Goal: Task Accomplishment & Management: Manage account settings

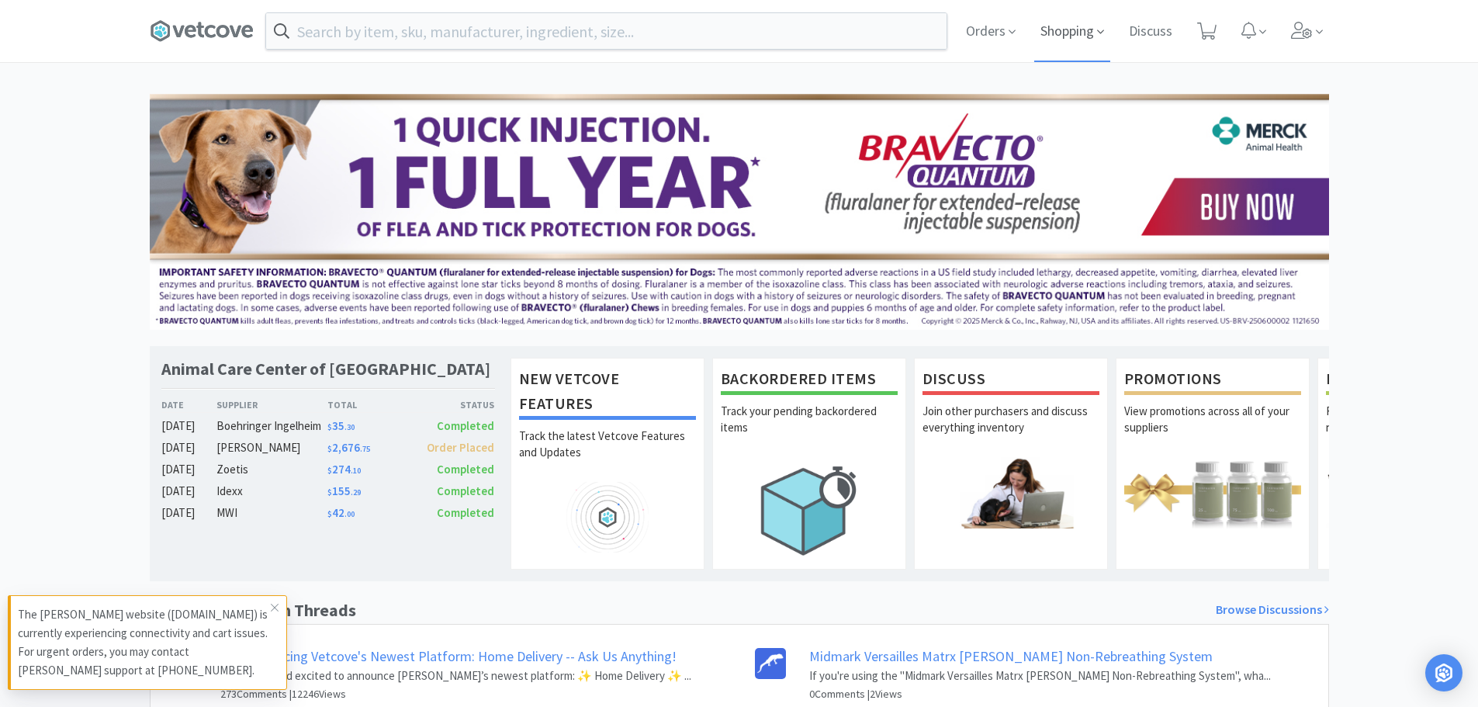
click at [1071, 29] on span "Shopping" at bounding box center [1072, 31] width 76 height 62
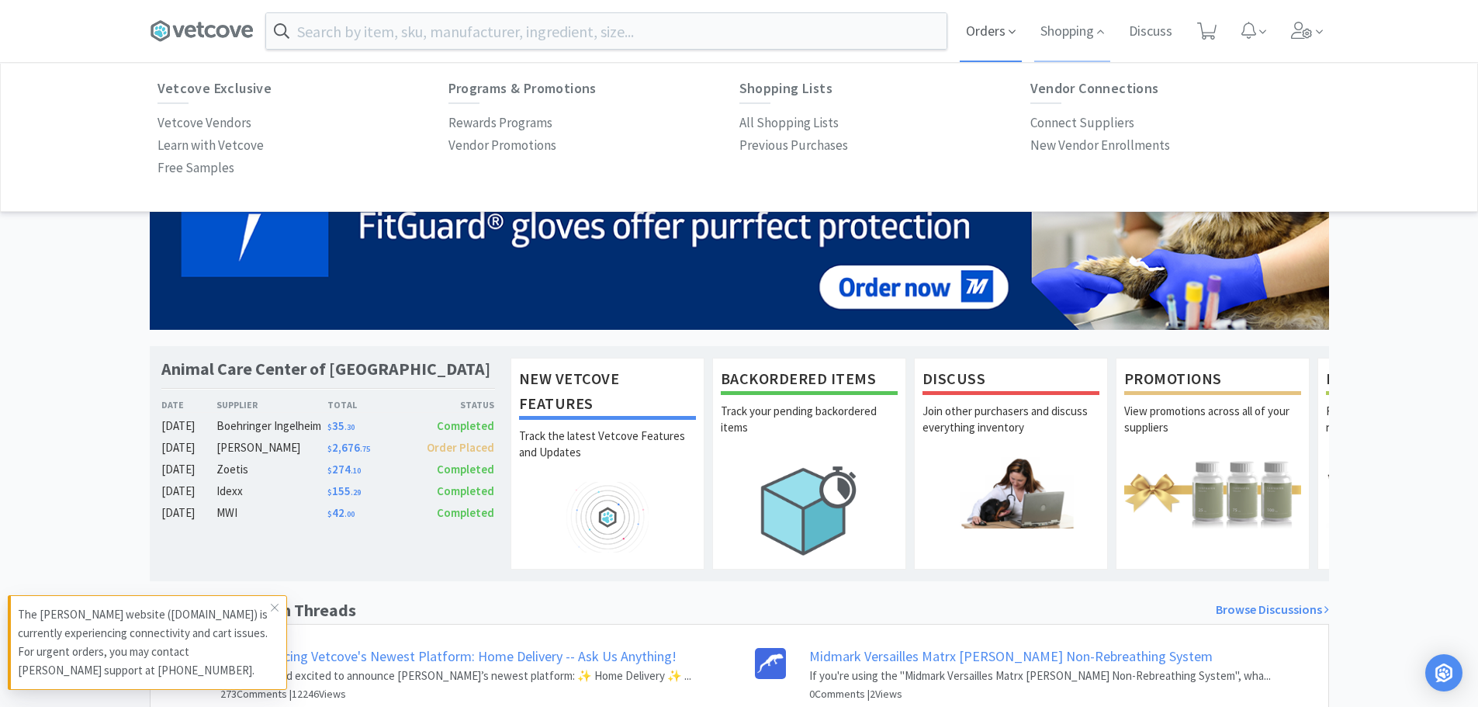
click at [987, 33] on span "Orders" at bounding box center [991, 31] width 62 height 62
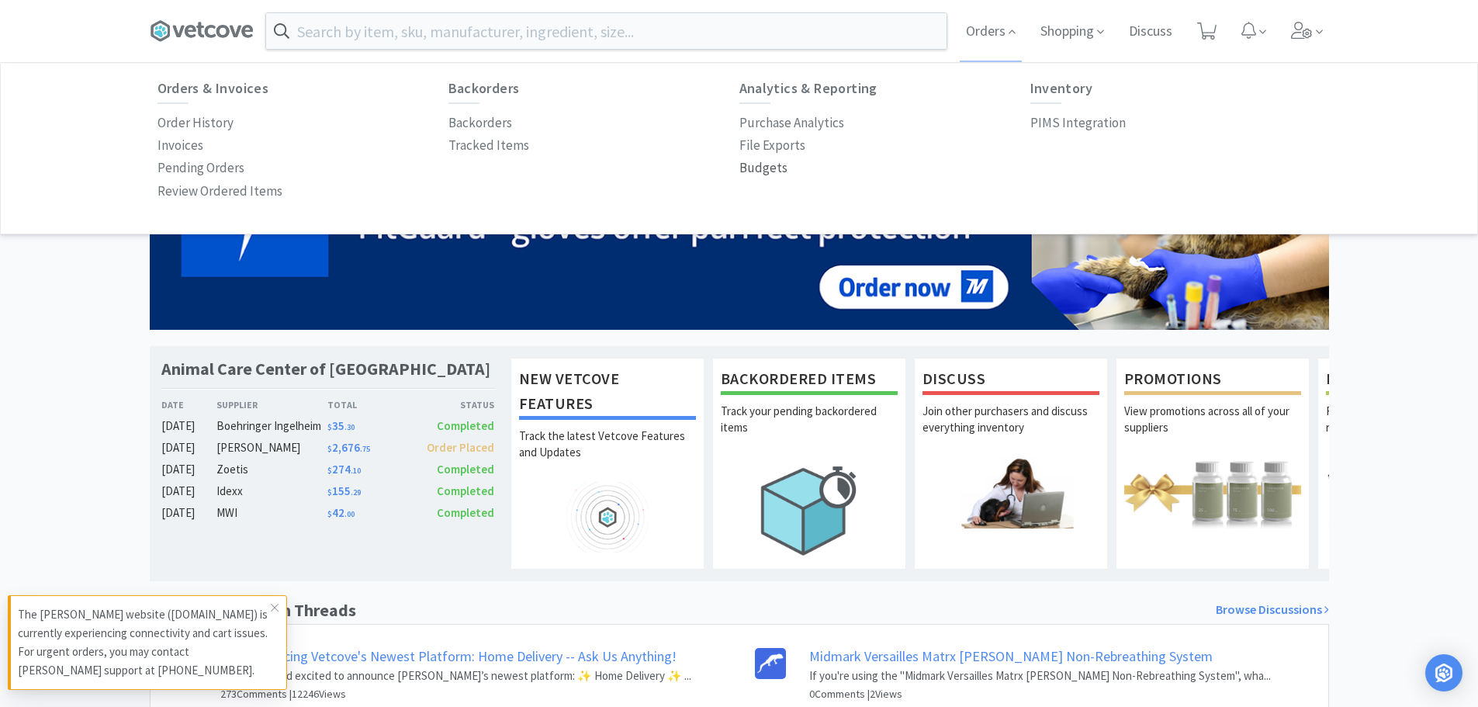
click at [757, 168] on p "Budgets" at bounding box center [763, 168] width 48 height 21
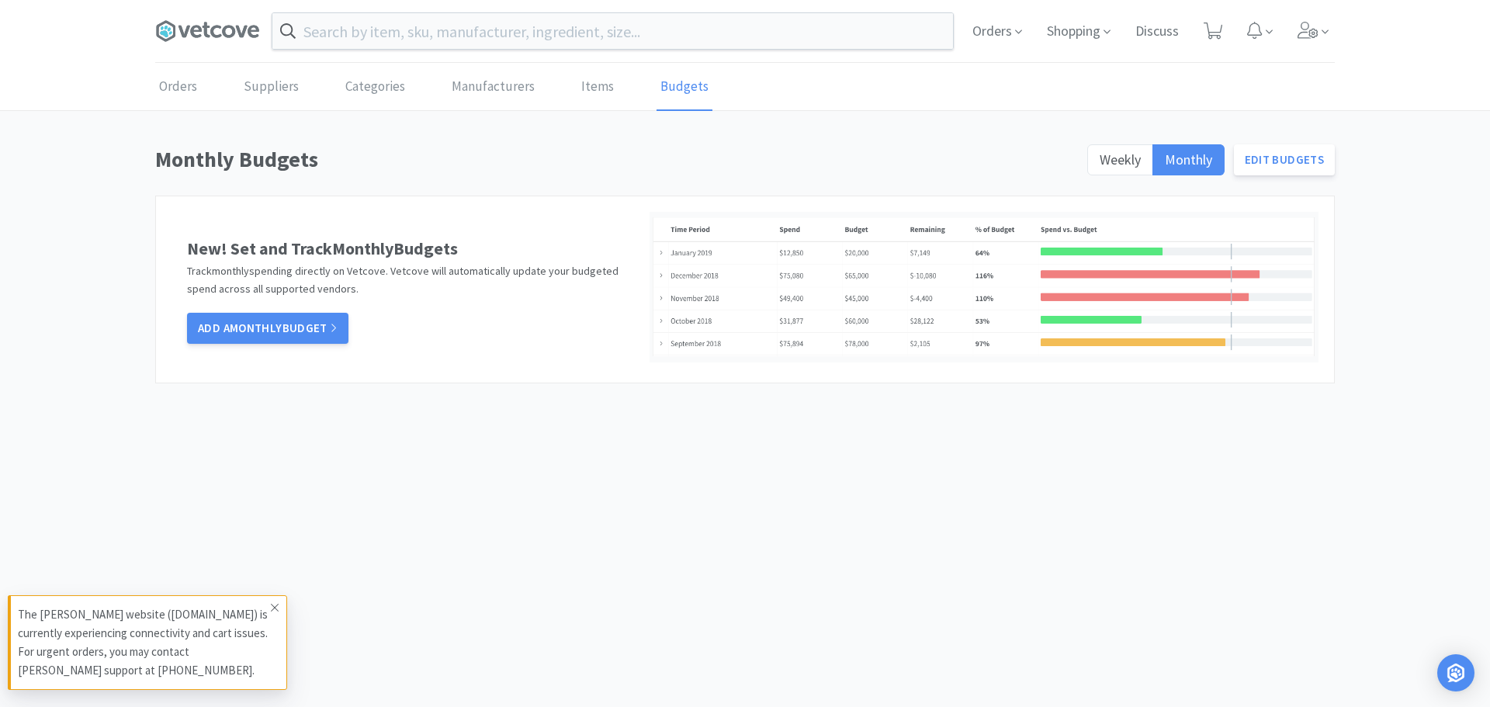
click at [275, 607] on icon at bounding box center [275, 608] width 8 height 8
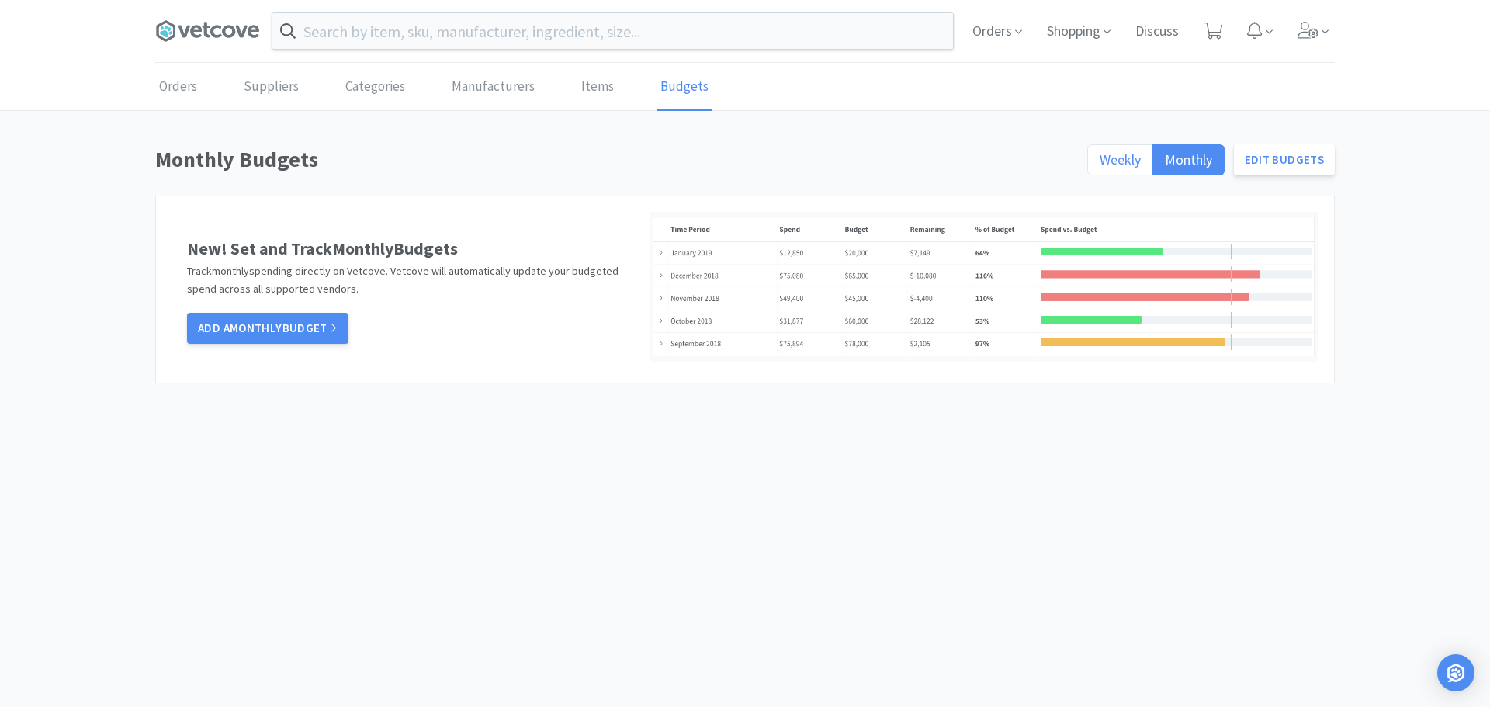
click at [1098, 172] on label "Weekly" at bounding box center [1120, 159] width 66 height 31
click at [1099, 164] on input "Weekly" at bounding box center [1099, 164] width 0 height 0
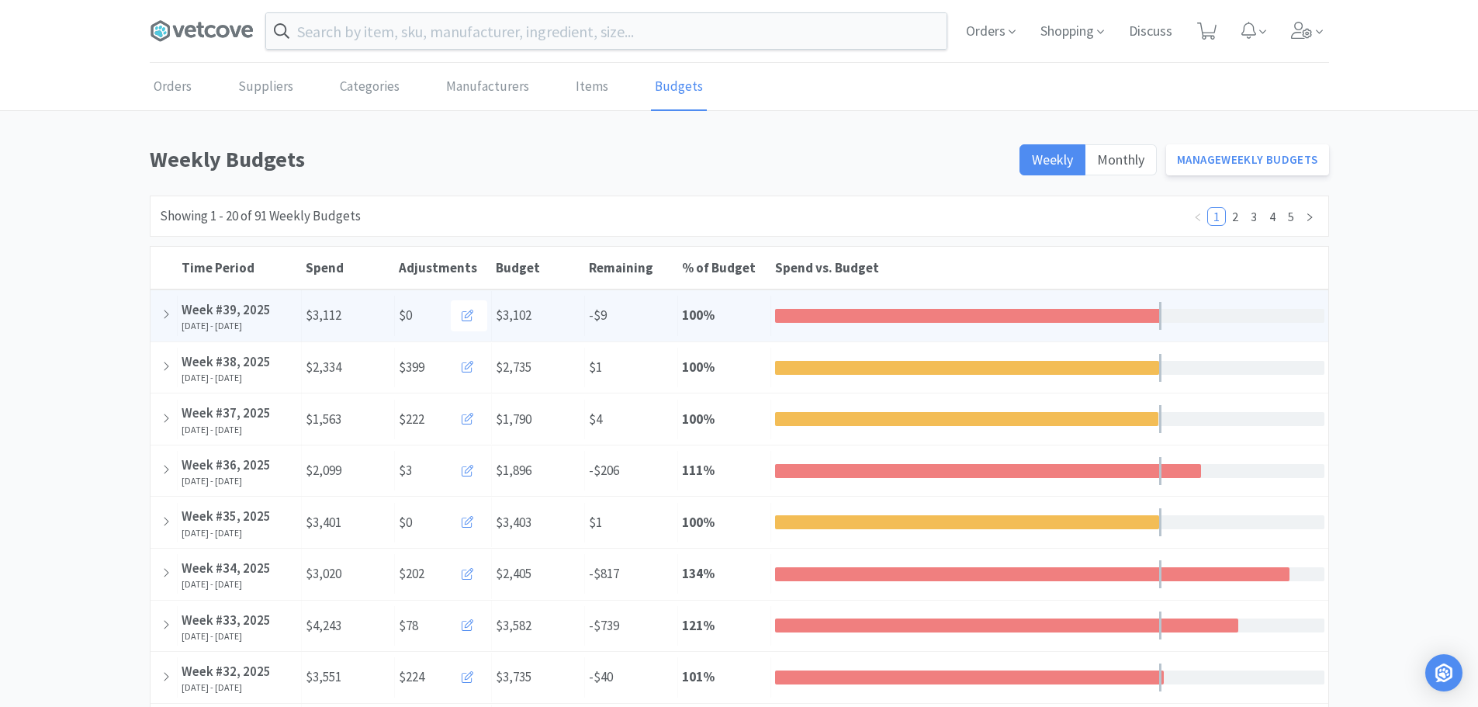
click at [570, 308] on div "Budget $3,102" at bounding box center [538, 316] width 93 height 40
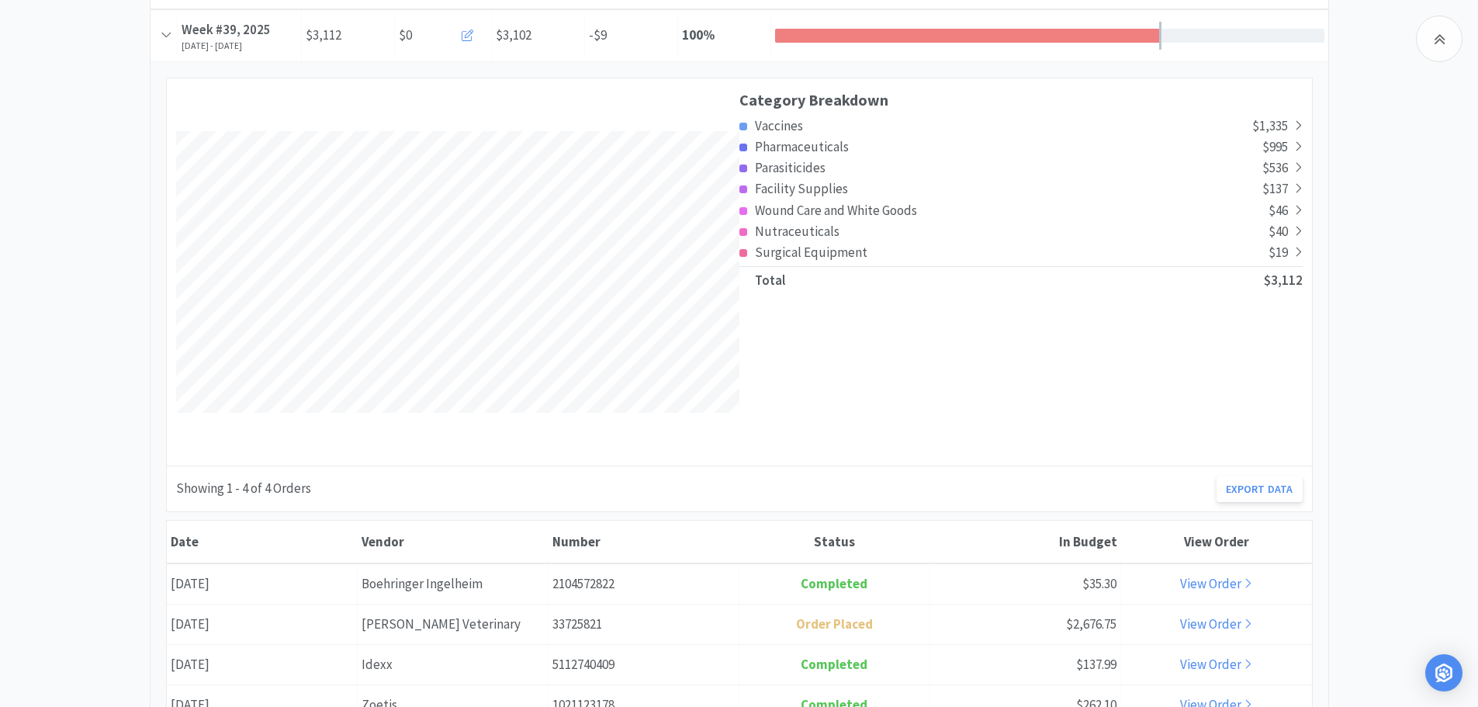
scroll to position [310, 0]
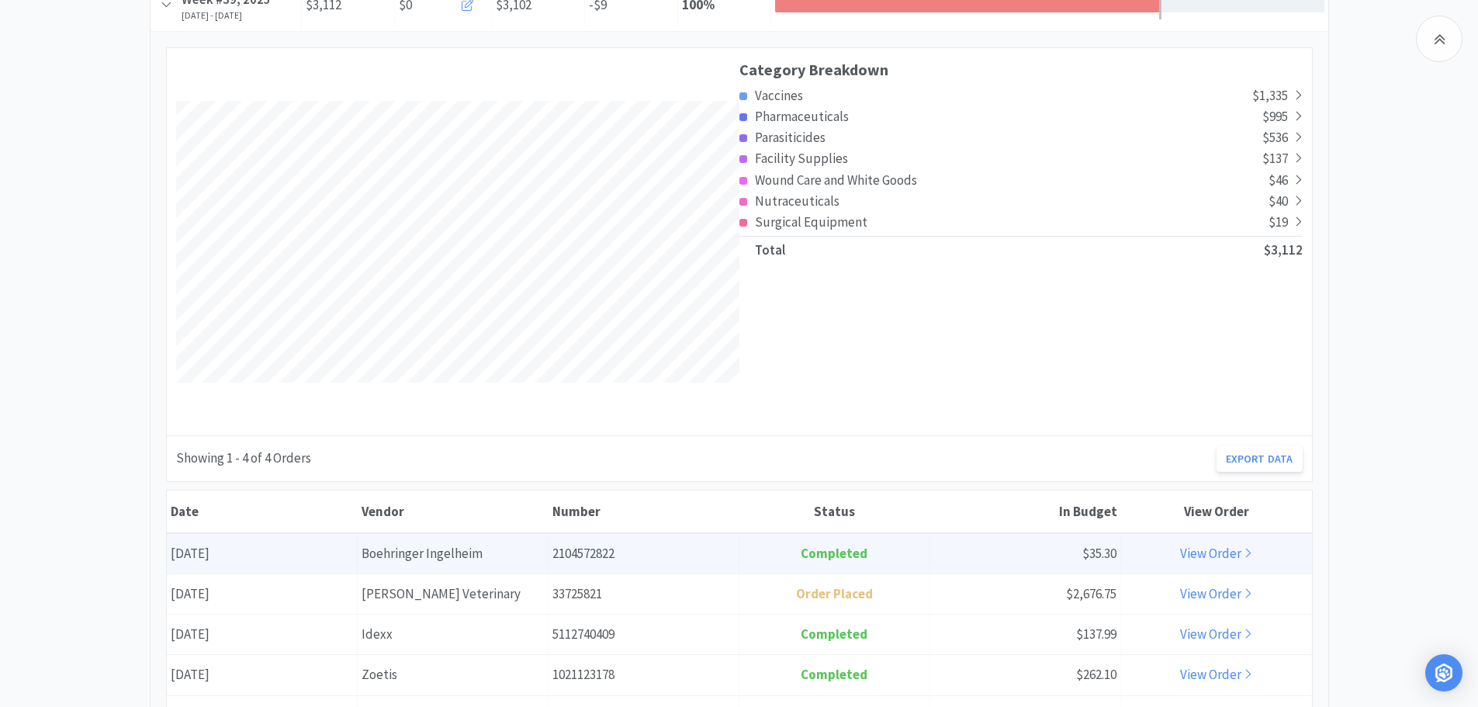
click at [656, 550] on div "Number 2104572822" at bounding box center [644, 554] width 191 height 40
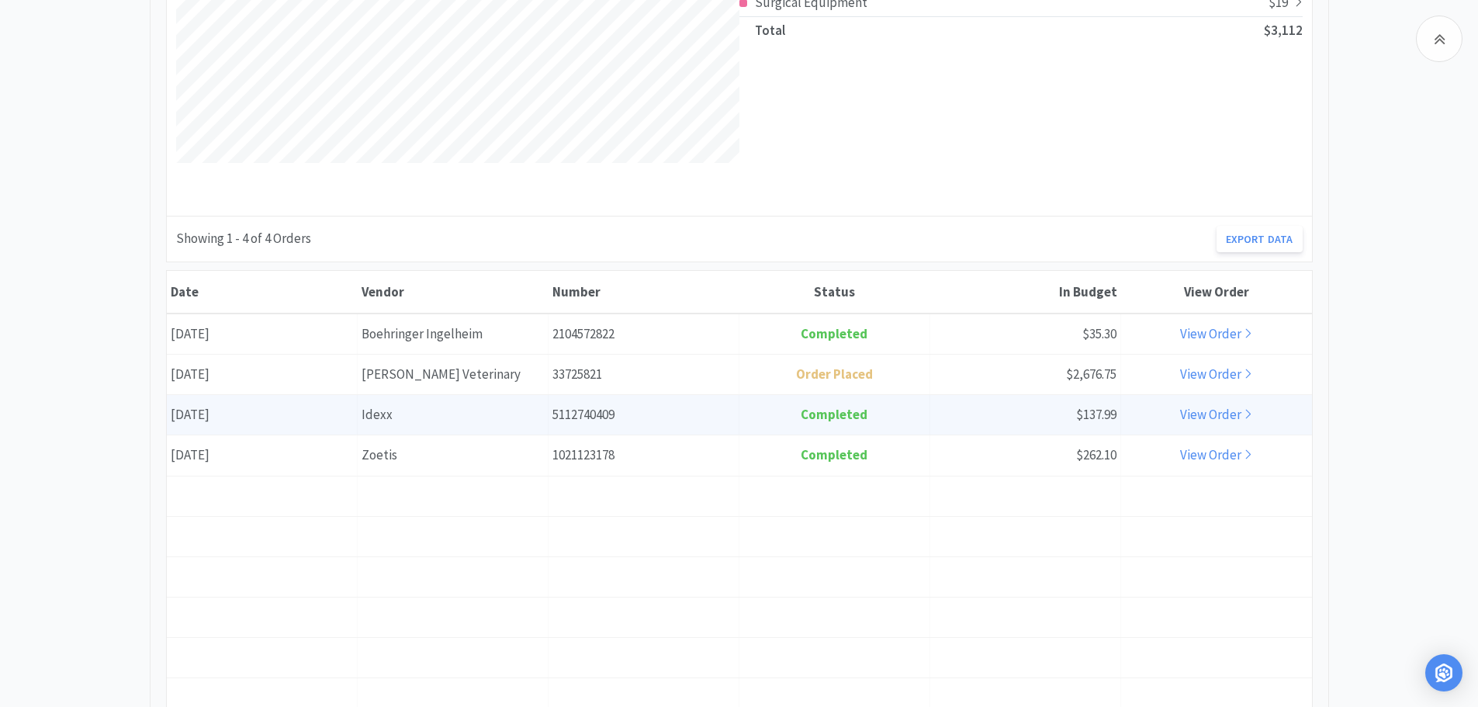
scroll to position [543, 0]
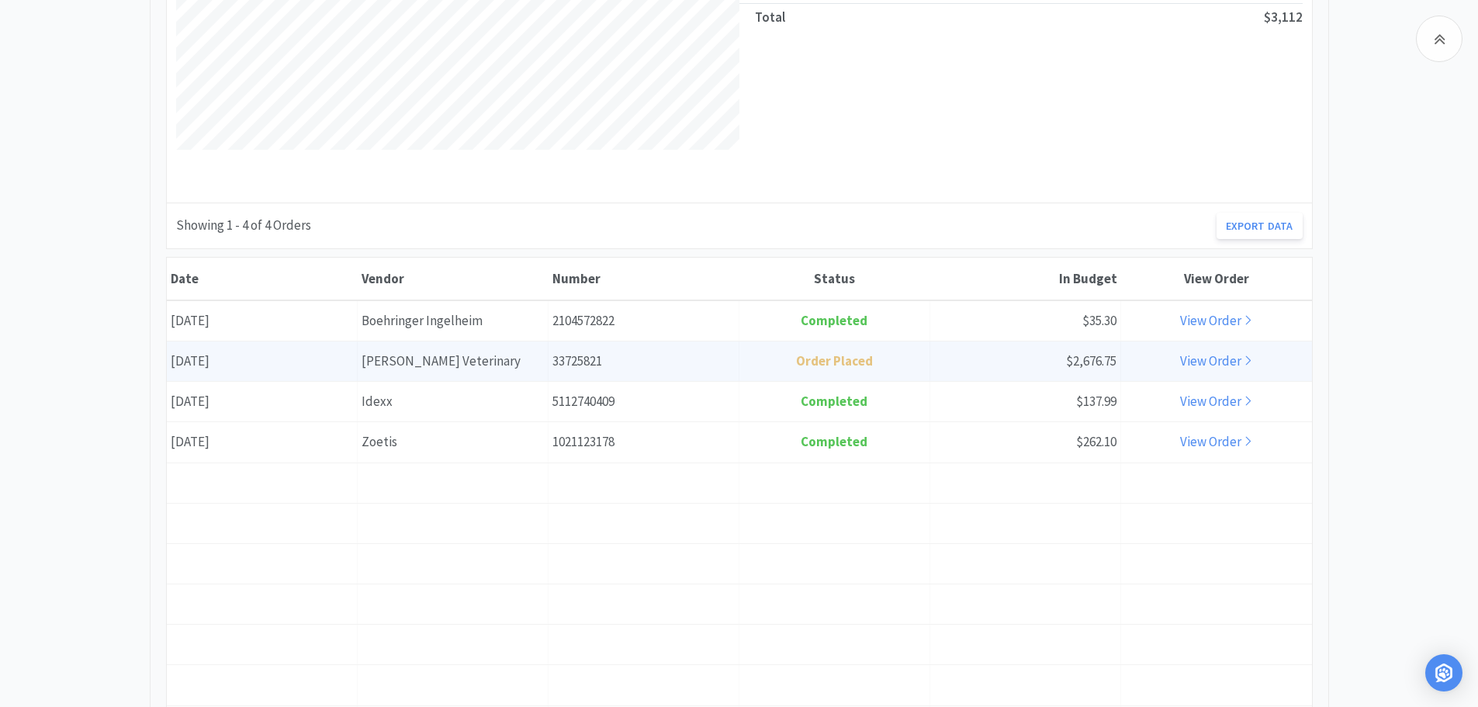
click at [713, 355] on div "Number 33725821" at bounding box center [644, 361] width 191 height 40
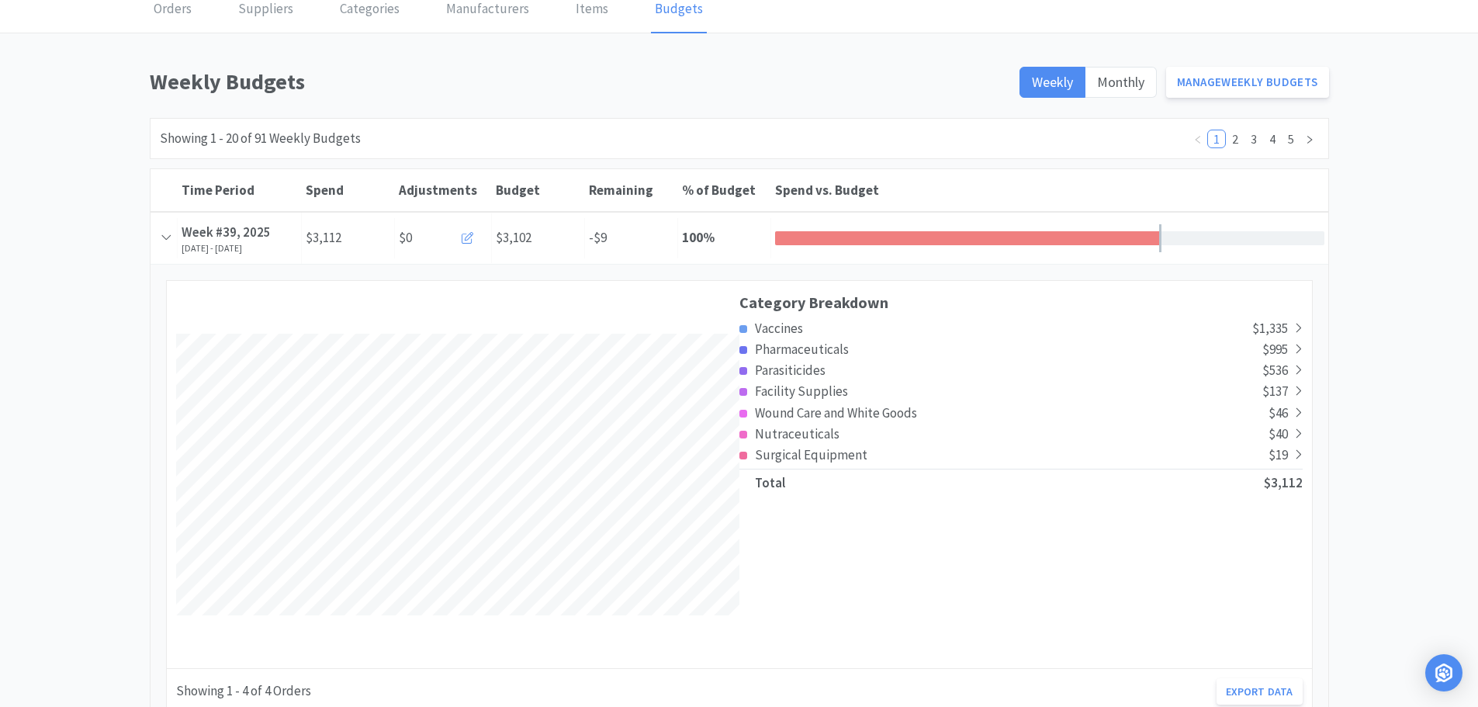
scroll to position [0, 0]
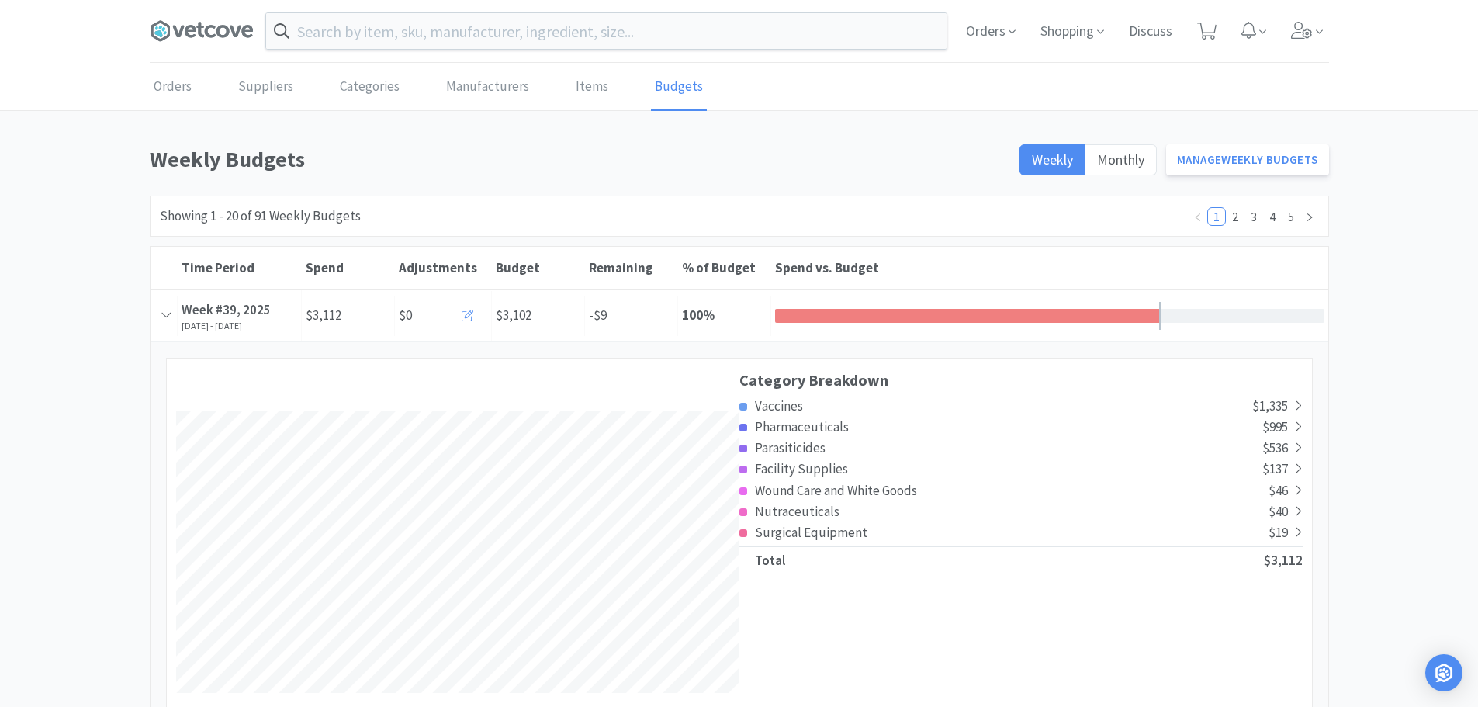
click at [182, 11] on span at bounding box center [208, 31] width 116 height 62
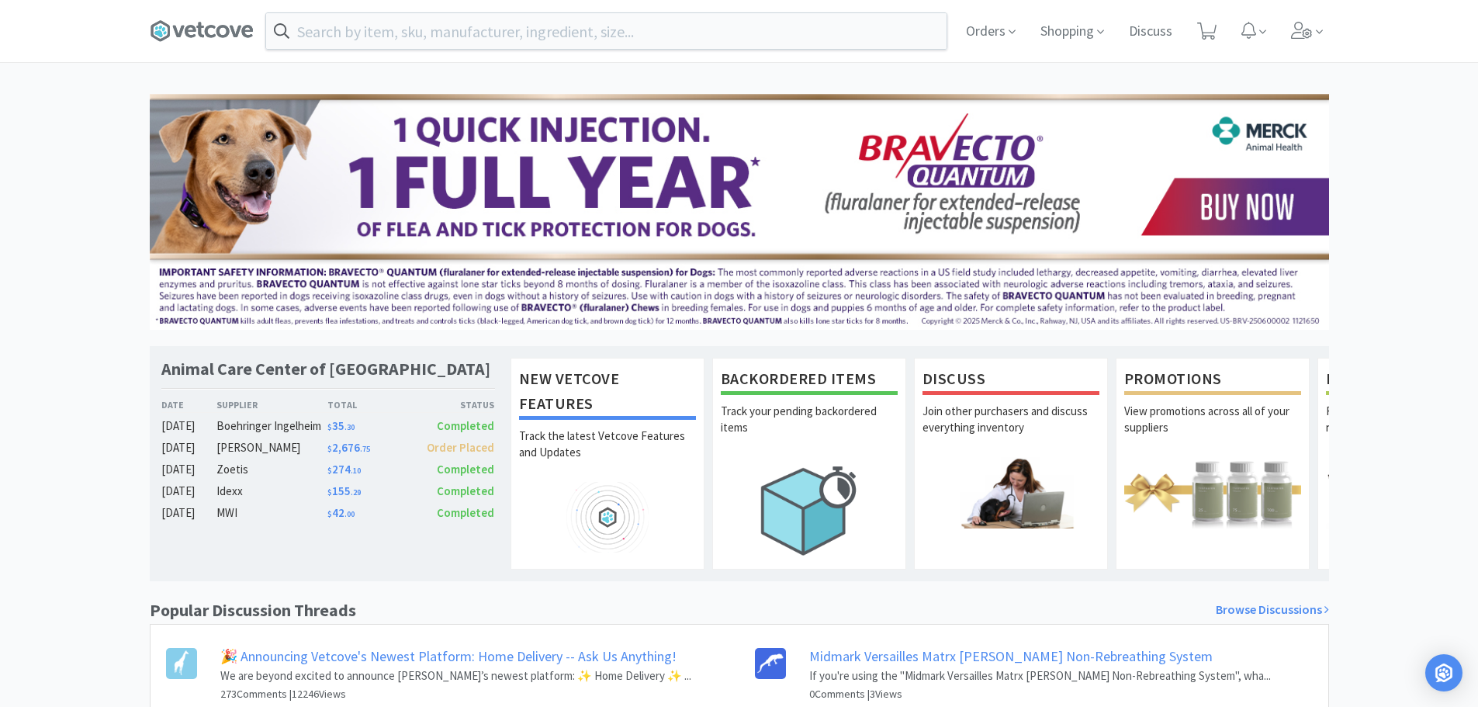
click at [5, 107] on div "Animal Care Center of [GEOGRAPHIC_DATA] Date Supplier Total Status [DATE] Boehr…" at bounding box center [739, 480] width 1478 height 773
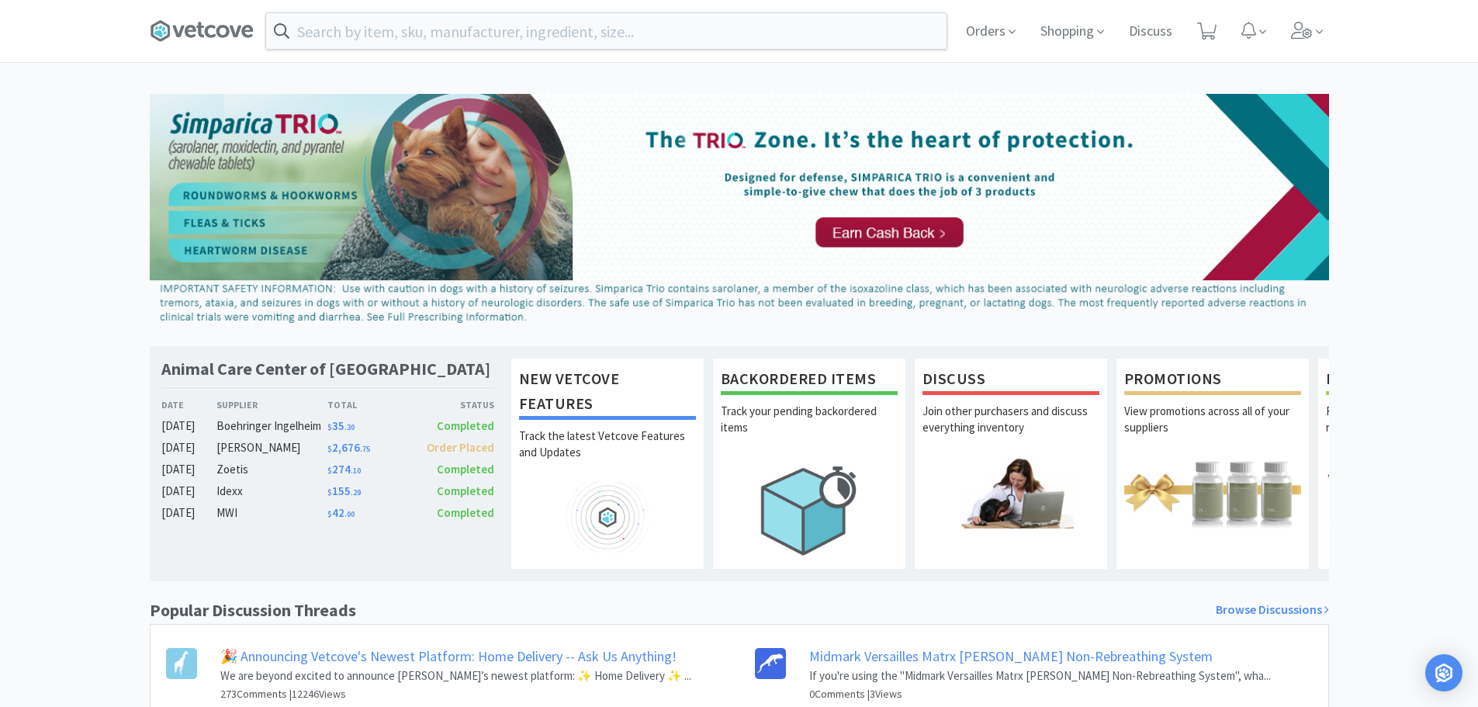
click at [193, 46] on span at bounding box center [208, 31] width 116 height 62
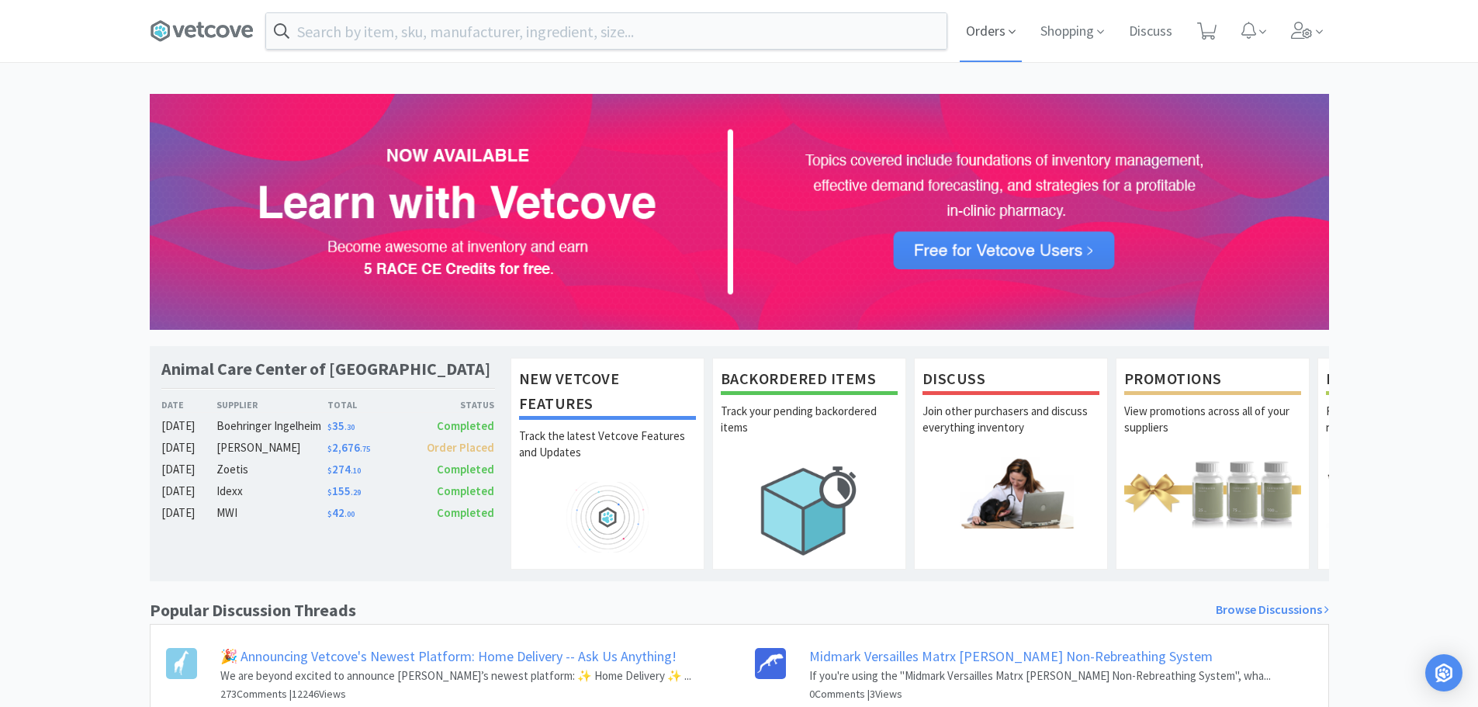
click at [996, 29] on span "Orders" at bounding box center [991, 31] width 62 height 62
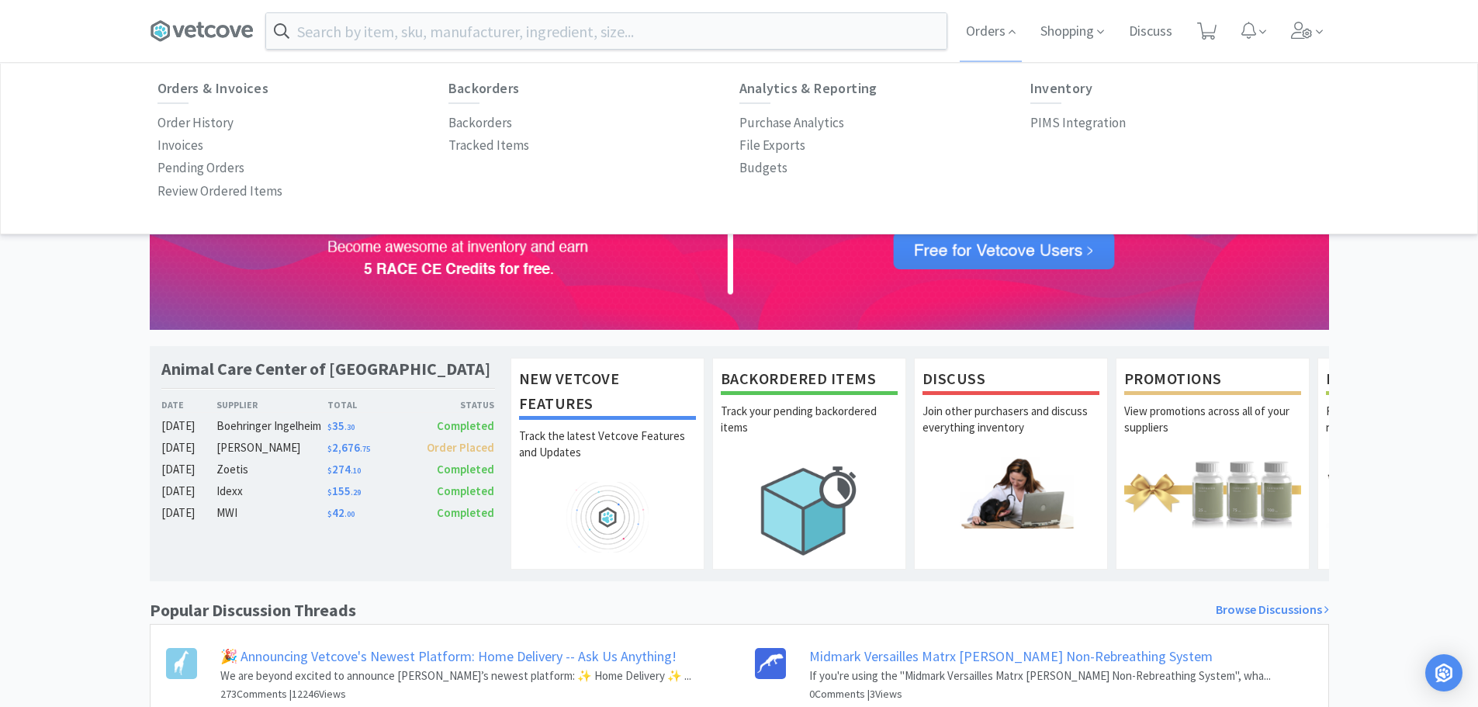
click at [789, 167] on div "Budgets" at bounding box center [884, 168] width 291 height 23
click at [770, 168] on p "Budgets" at bounding box center [763, 168] width 48 height 21
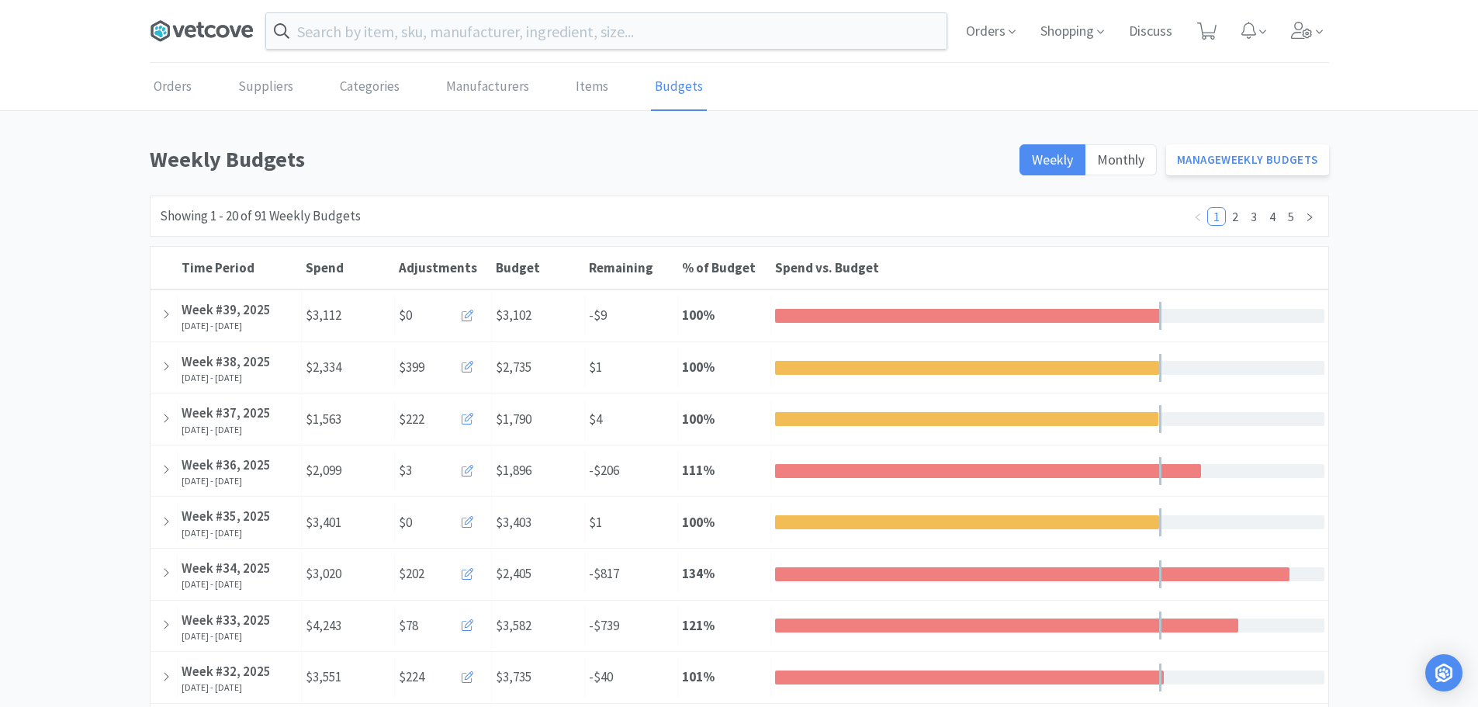
click at [184, 29] on icon at bounding box center [202, 30] width 104 height 23
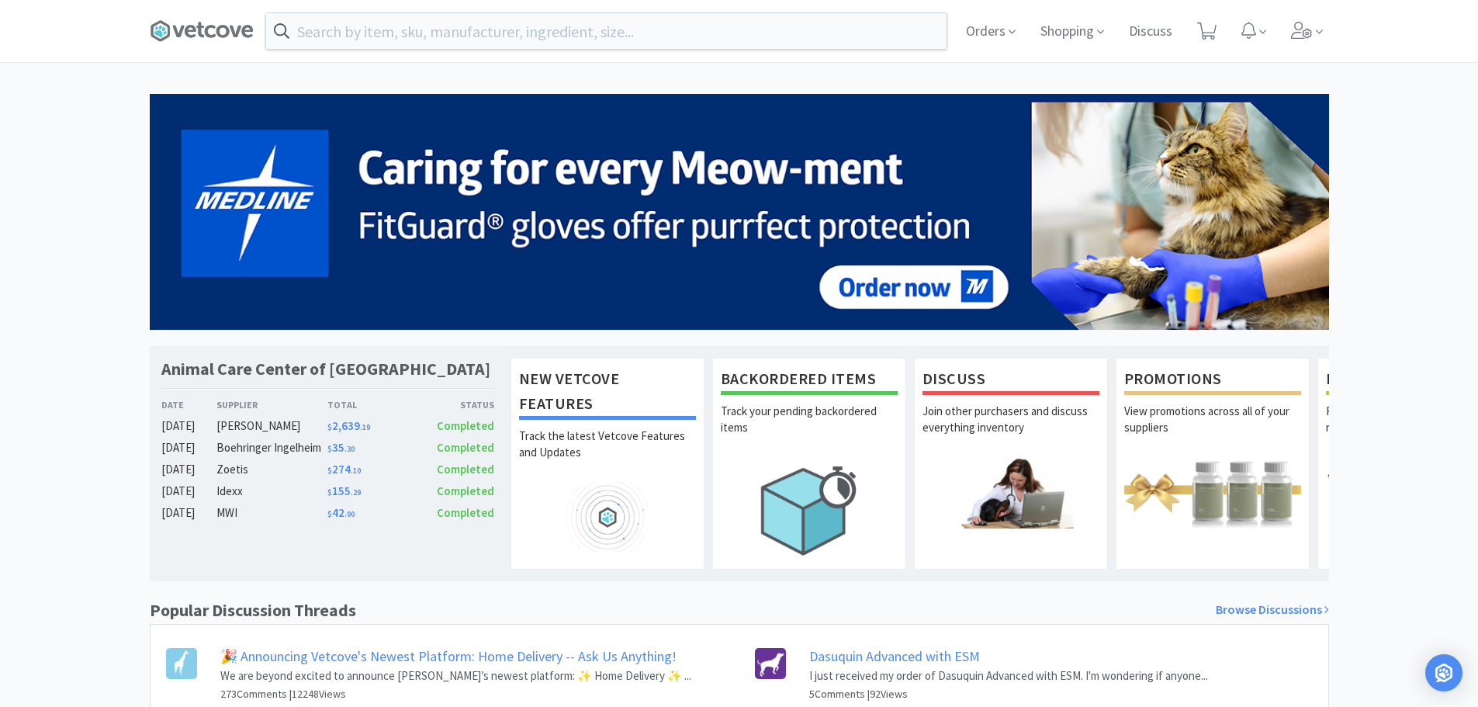
click at [197, 6] on span at bounding box center [208, 31] width 116 height 62
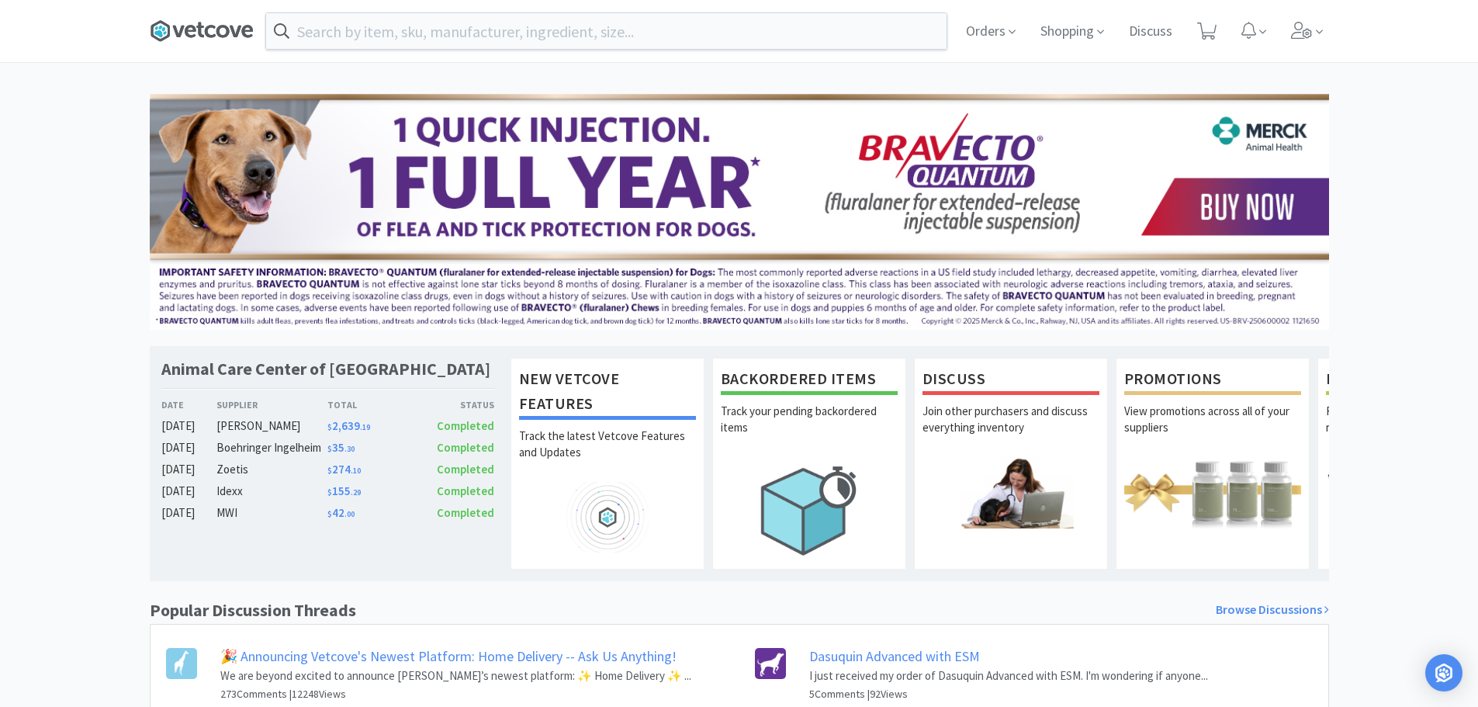
click at [188, 19] on icon at bounding box center [202, 30] width 104 height 23
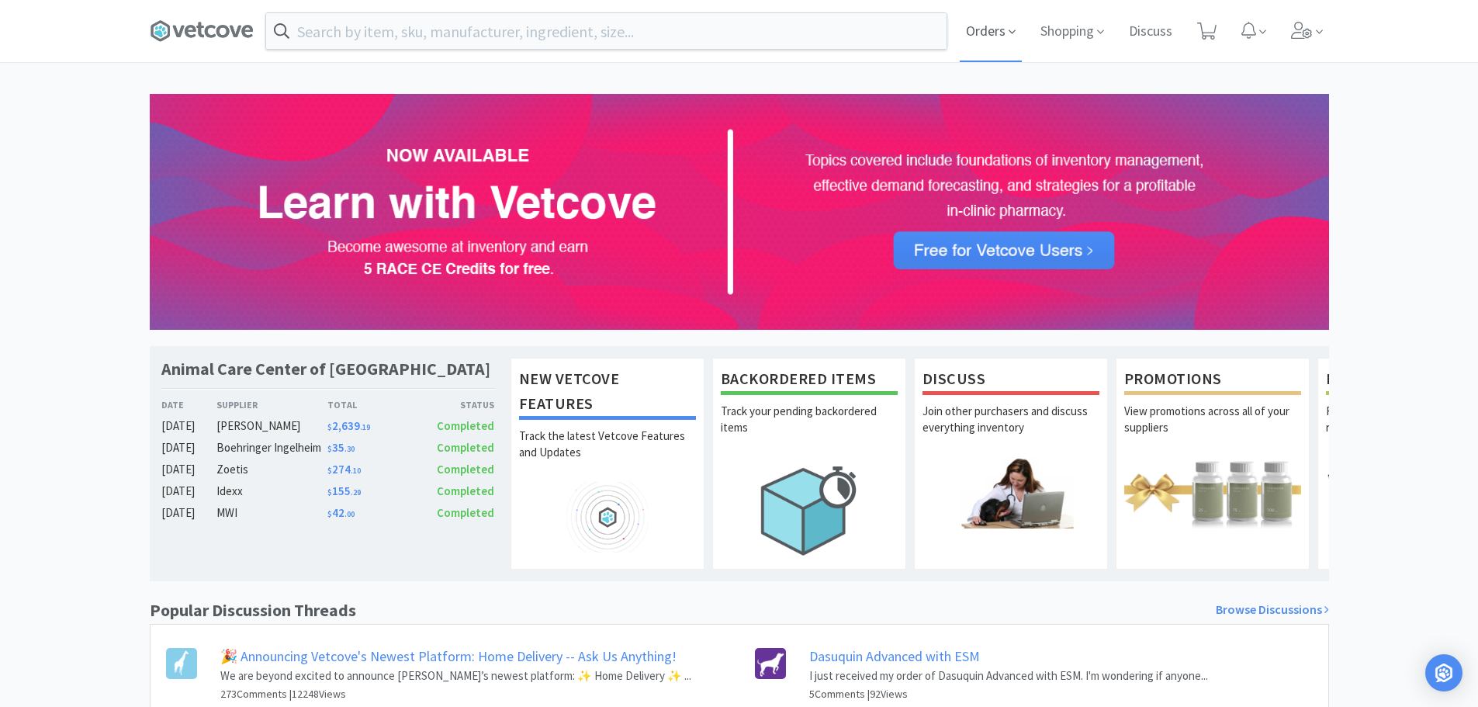
click at [990, 33] on span "Orders" at bounding box center [991, 31] width 62 height 62
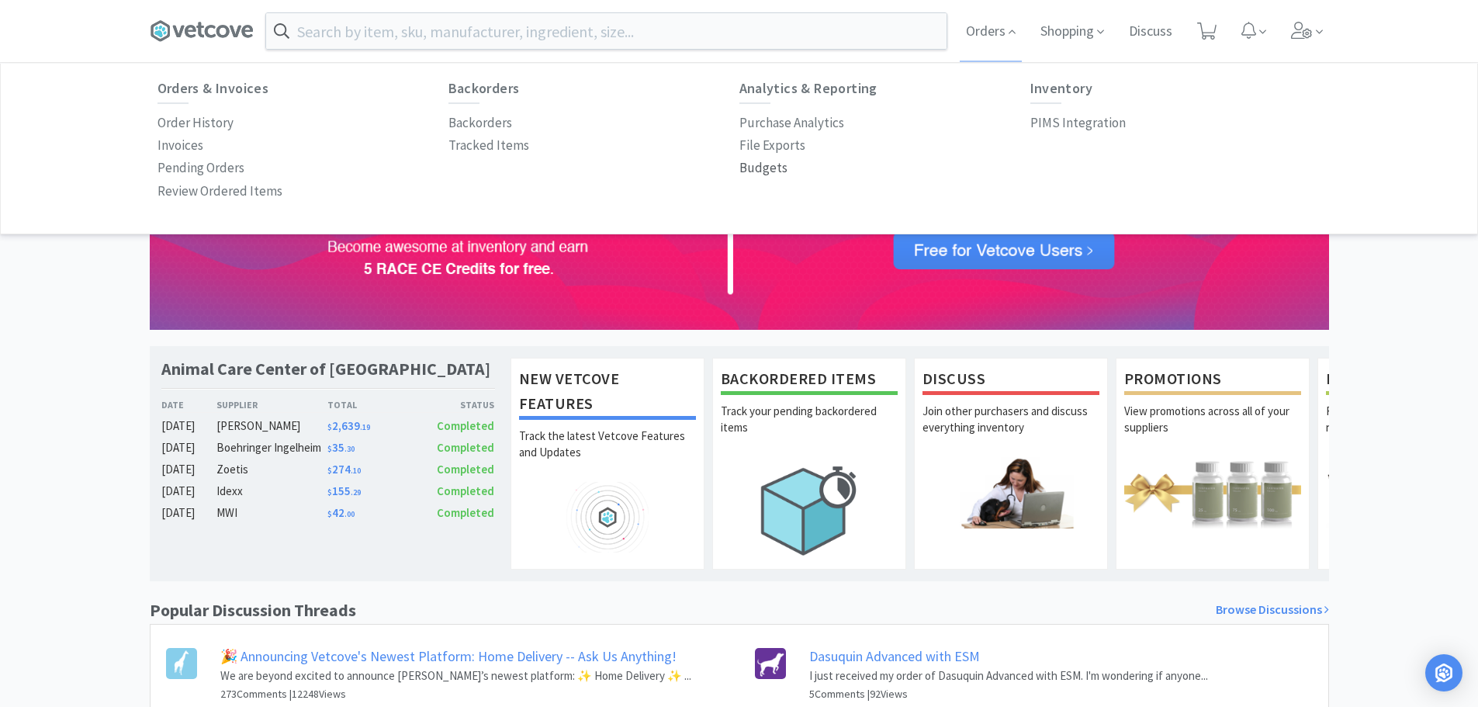
click at [755, 173] on p "Budgets" at bounding box center [763, 168] width 48 height 21
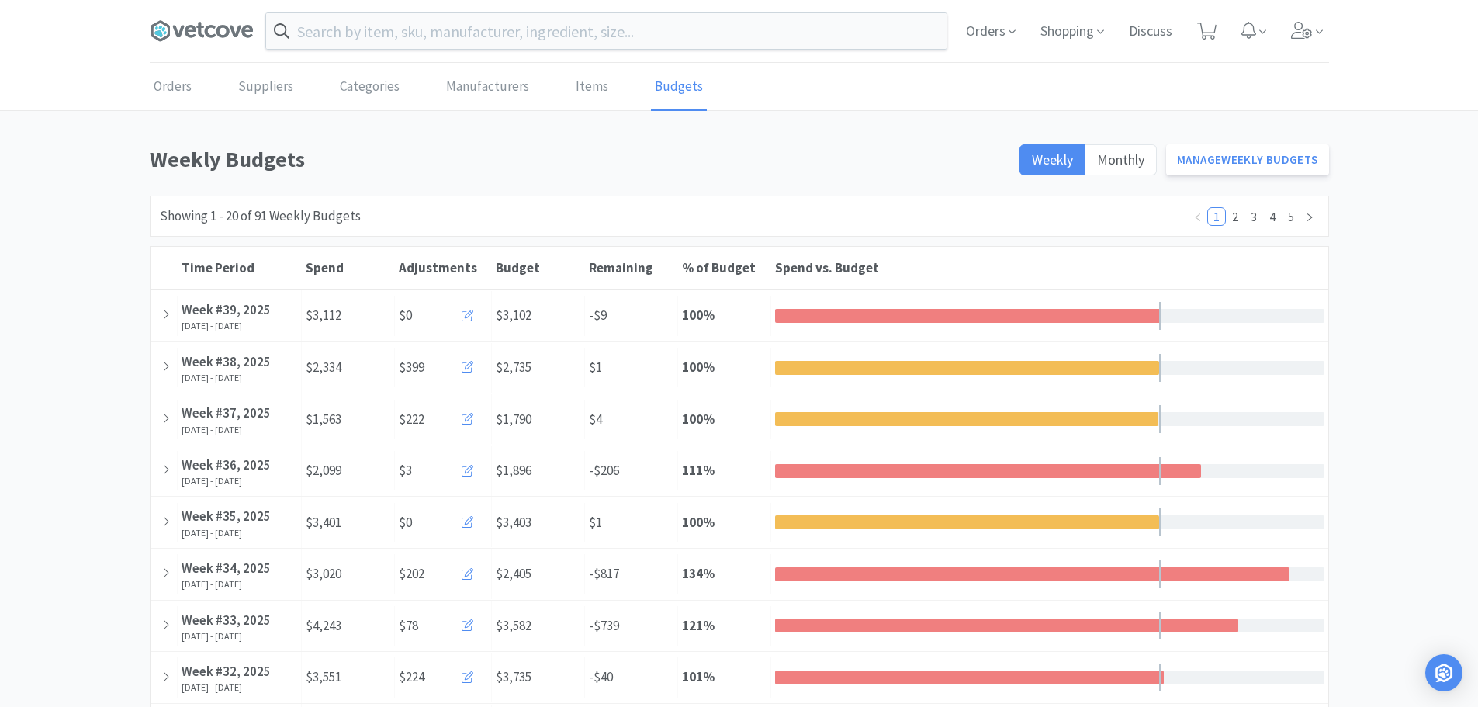
click at [196, 12] on span at bounding box center [208, 31] width 116 height 62
